Goal: Task Accomplishment & Management: Manage account settings

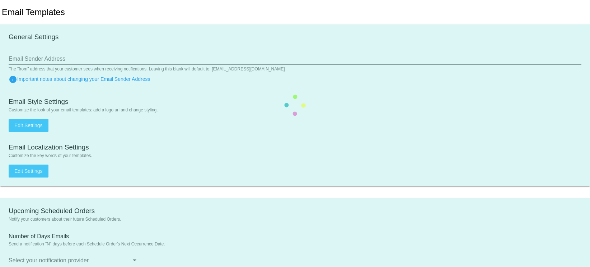
type input "[EMAIL_ADDRESS][DOMAIN_NAME]"
type input "1"
checkbox input "true"
type input "qpilot.futureman@yahoo.com"
type input "qpilot.futureman@gmail.com"
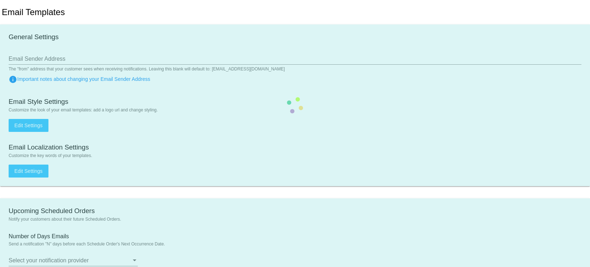
type input "1"
checkbox input "true"
type input "[EMAIL_ADDRESS][DOMAIN_NAME]"
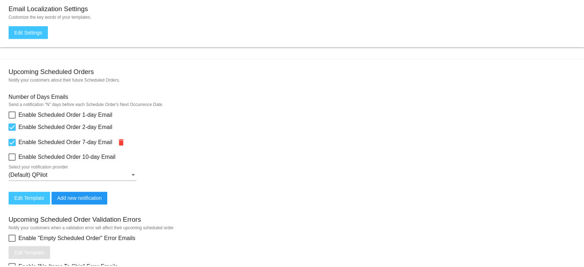
scroll to position [144, 0]
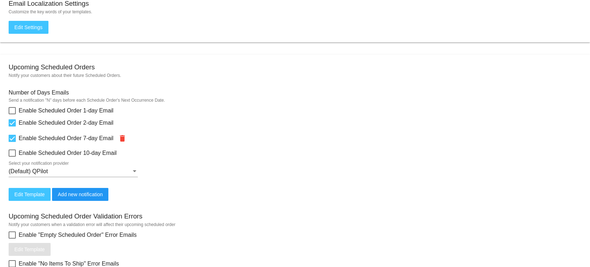
click at [36, 194] on span "Edit Template" at bounding box center [29, 194] width 30 height 6
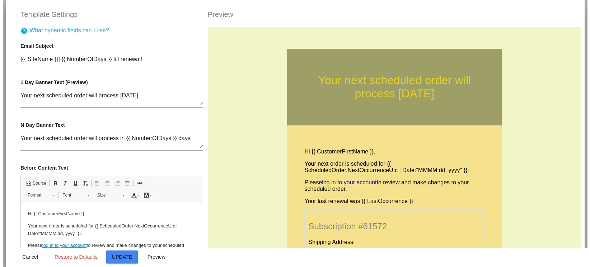
scroll to position [0, 0]
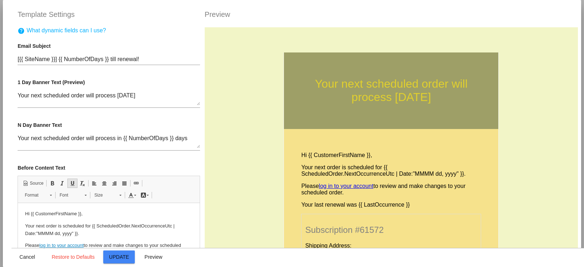
drag, startPoint x: 28, startPoint y: 253, endPoint x: 73, endPoint y: 204, distance: 66.3
click at [28, 254] on span "Cancel" at bounding box center [27, 257] width 16 height 6
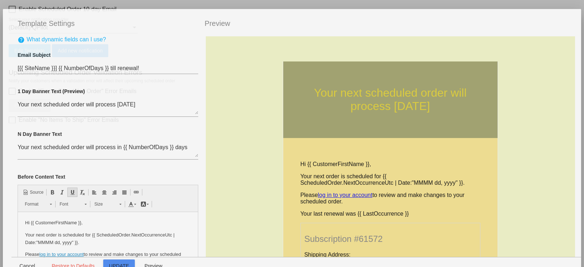
type input "[{{ [DOMAIN_NAME] }}] {{ NumberOfDays }} till renewal!"
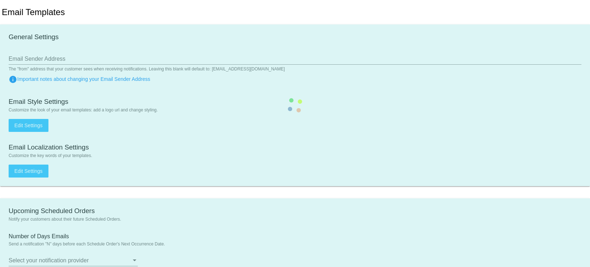
type input "[EMAIL_ADDRESS][DOMAIN_NAME]"
type input "1"
checkbox input "true"
type input "[EMAIL_ADDRESS][DOMAIN_NAME]"
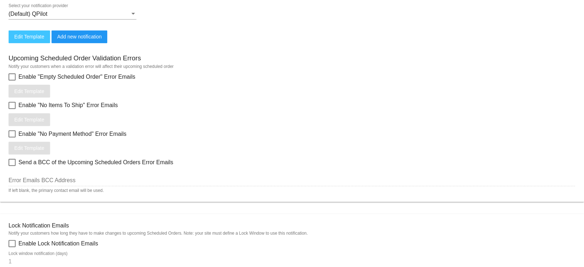
scroll to position [323, 0]
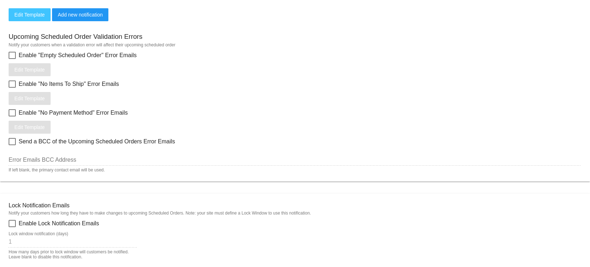
click at [37, 19] on button "Edit Template" at bounding box center [30, 14] width 42 height 13
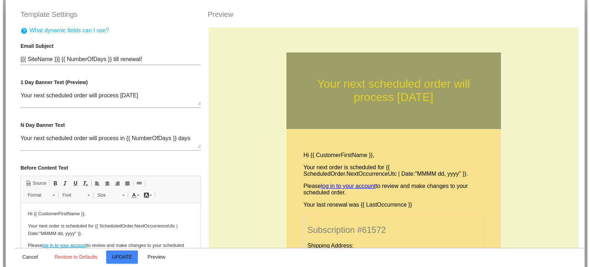
scroll to position [0, 0]
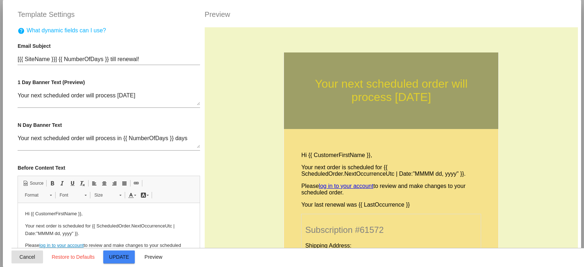
click at [28, 258] on span "Cancel" at bounding box center [27, 257] width 16 height 6
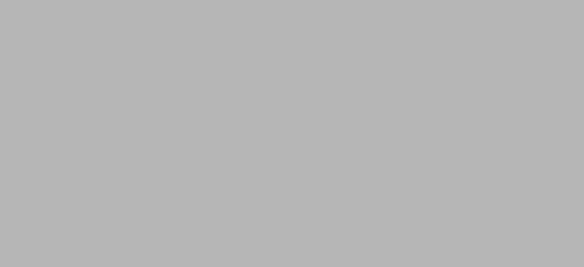
type input "[{{ [DOMAIN_NAME] }}] {{ NumberOfDays }} till renewal!"
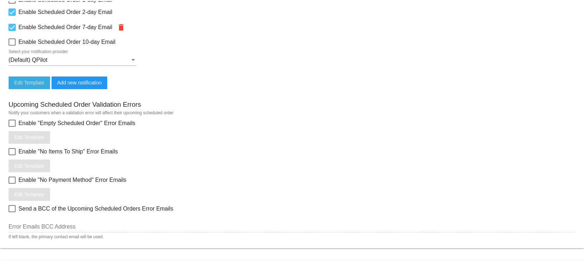
scroll to position [251, 0]
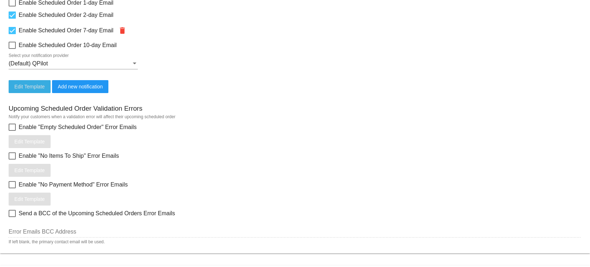
click at [41, 87] on span "Edit Template" at bounding box center [29, 87] width 30 height 6
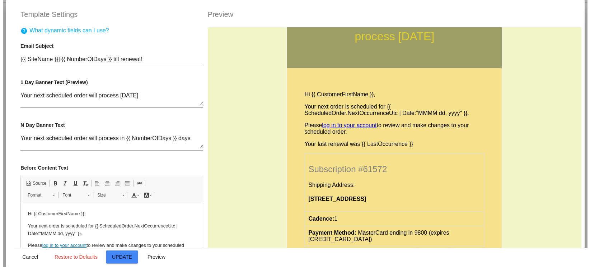
scroll to position [0, 0]
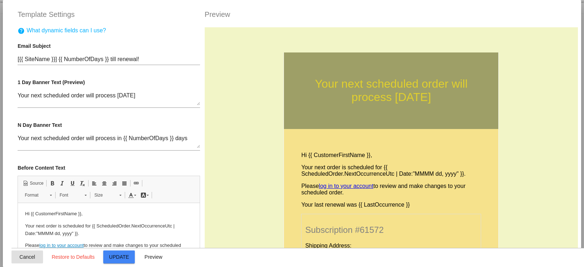
click at [28, 256] on span "Cancel" at bounding box center [27, 257] width 16 height 6
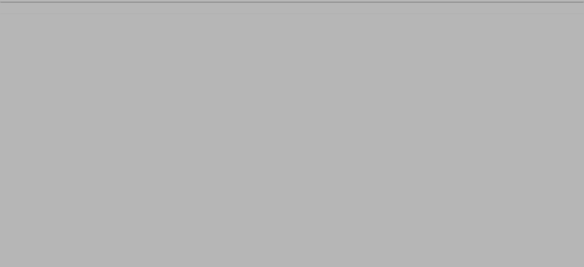
type input "[{{ [DOMAIN_NAME] }}] {{ NumberOfDays }} till renewal!"
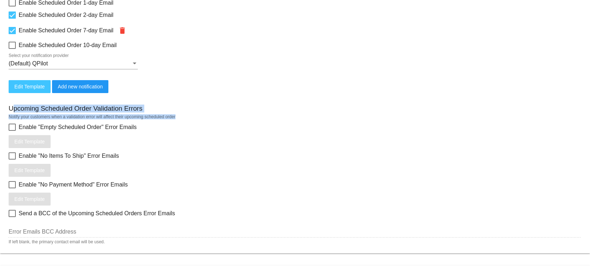
drag, startPoint x: 179, startPoint y: 115, endPoint x: 14, endPoint y: 104, distance: 165.8
click at [14, 104] on div "Upcoming Scheduled Order Validation Errors Notify your customers when a validat…" at bounding box center [295, 168] width 573 height 151
click at [14, 104] on h3 "Upcoming Scheduled Order Validation Errors" at bounding box center [76, 108] width 134 height 8
drag, startPoint x: 11, startPoint y: 107, endPoint x: 183, endPoint y: 113, distance: 172.0
click at [182, 115] on div "Upcoming Scheduled Order Validation Errors Notify your customers when a validat…" at bounding box center [295, 168] width 573 height 151
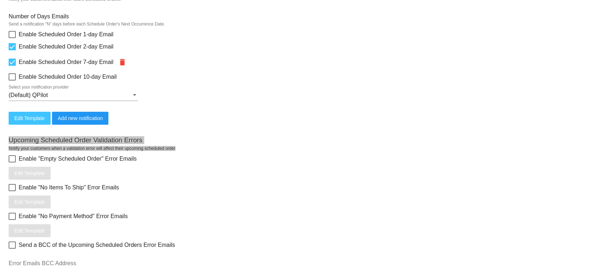
scroll to position [215, 0]
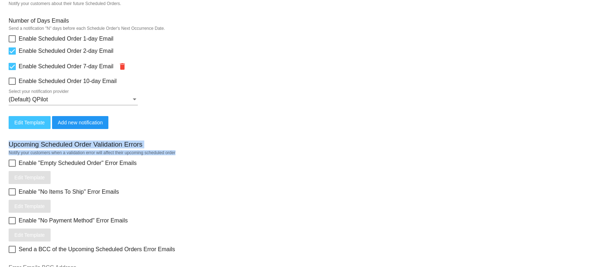
click at [305, 141] on div "Upcoming Scheduled Order Validation Errors" at bounding box center [295, 145] width 573 height 10
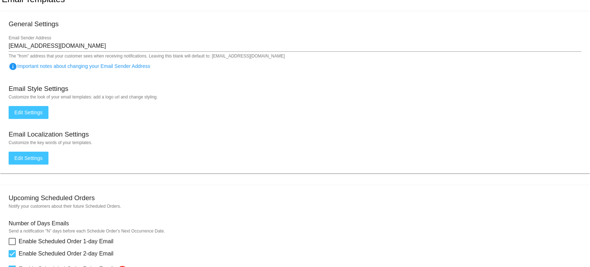
scroll to position [0, 0]
